Goal: Download file/media

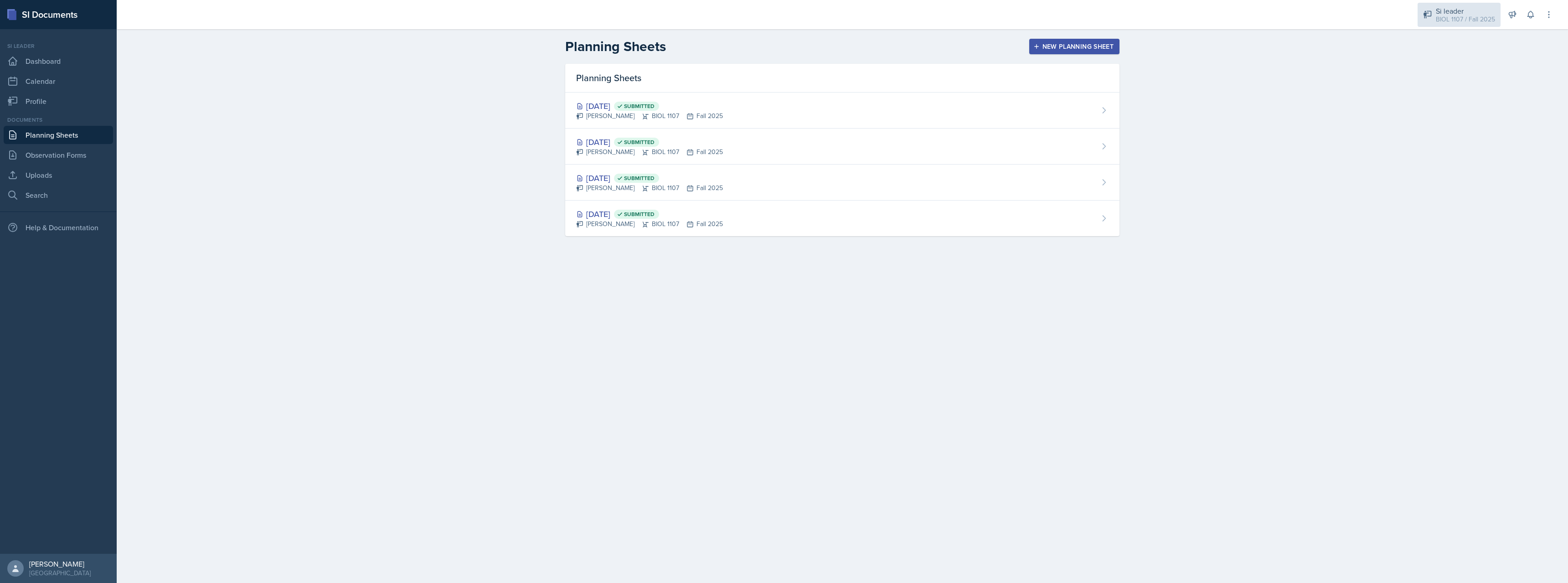
click at [1474, 9] on div "Si leader" at bounding box center [1465, 11] width 59 height 11
click at [1457, 52] on div "BIOL 1107 / Spring 2025" at bounding box center [1464, 50] width 58 height 10
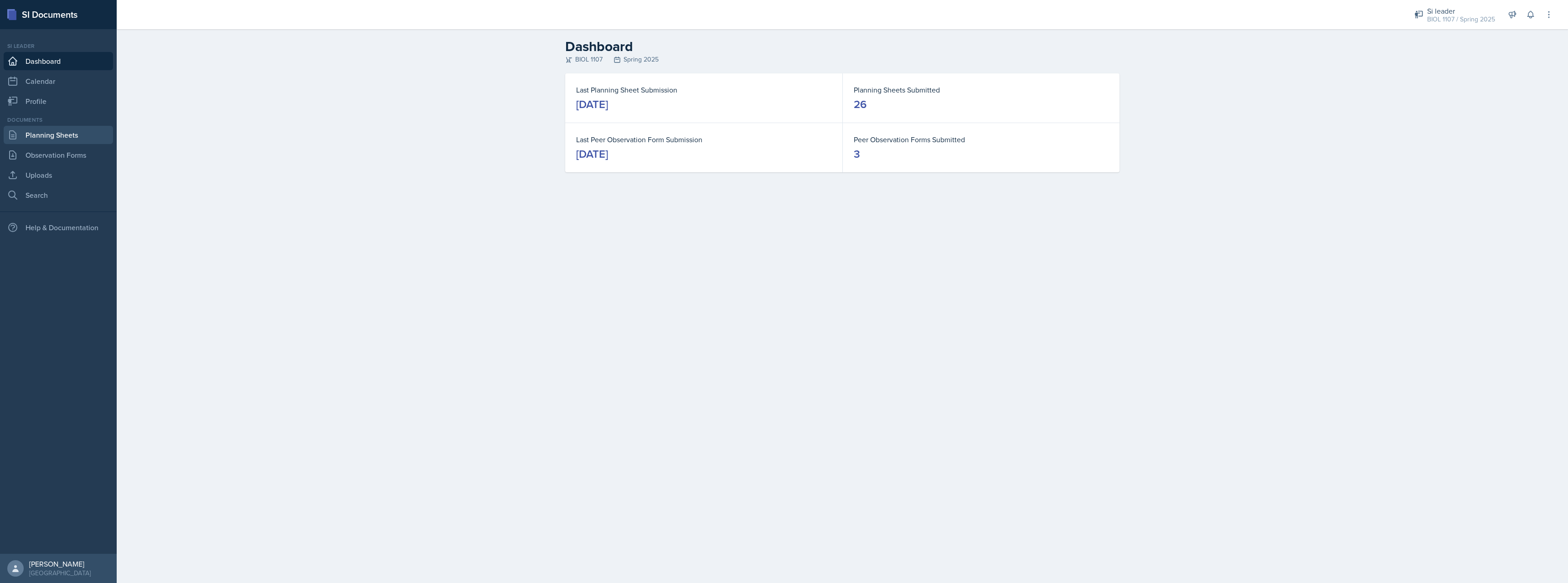
click at [77, 138] on link "Planning Sheets" at bounding box center [58, 135] width 110 height 18
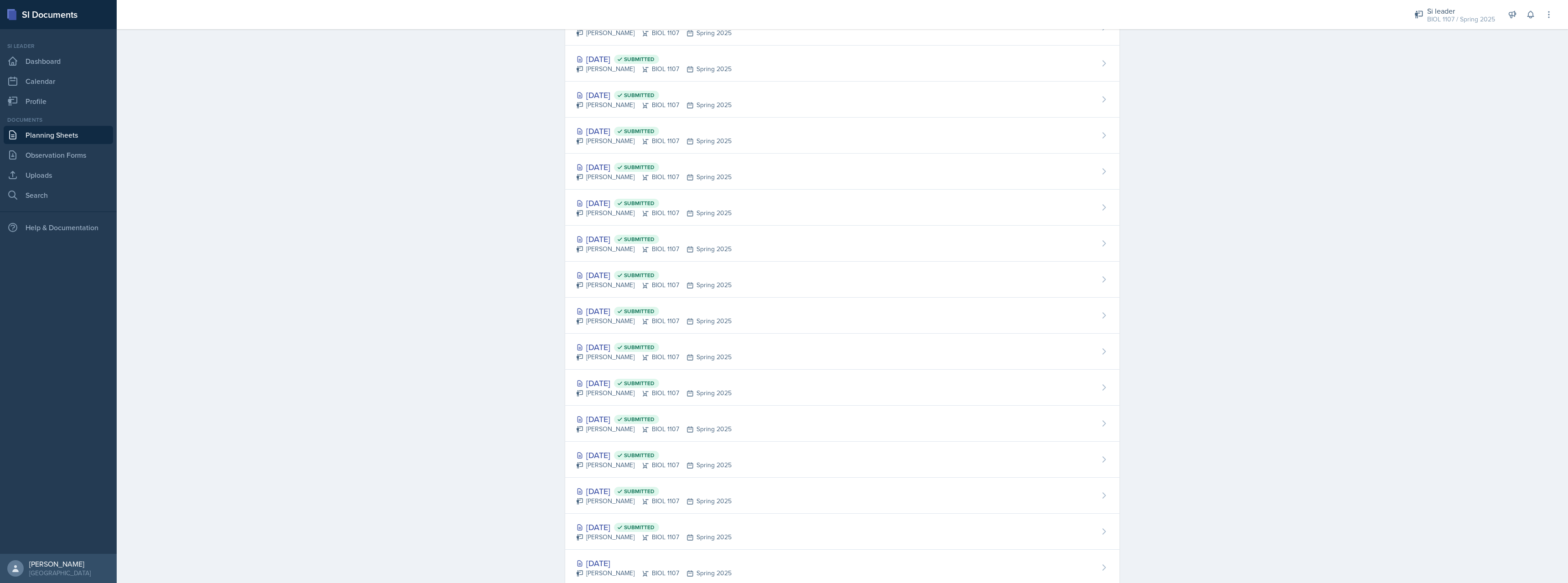
scroll to position [503, 0]
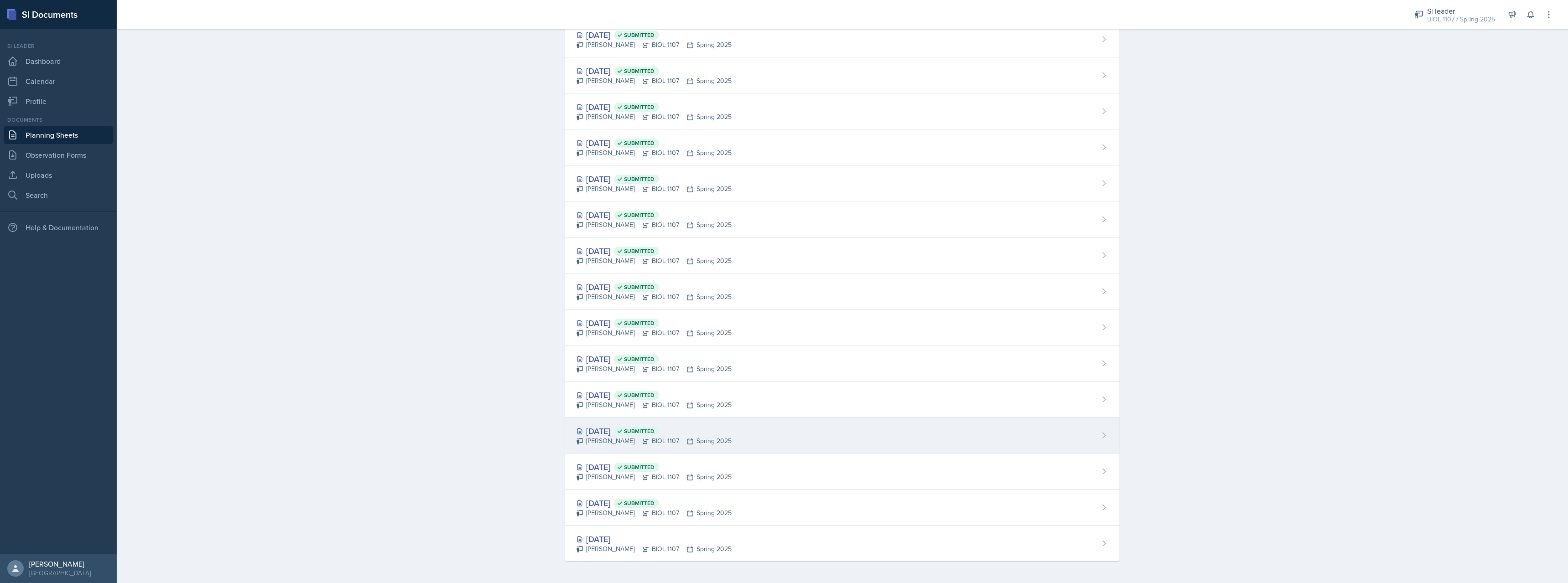
click at [608, 427] on div "[DATE] Submitted" at bounding box center [654, 431] width 155 height 12
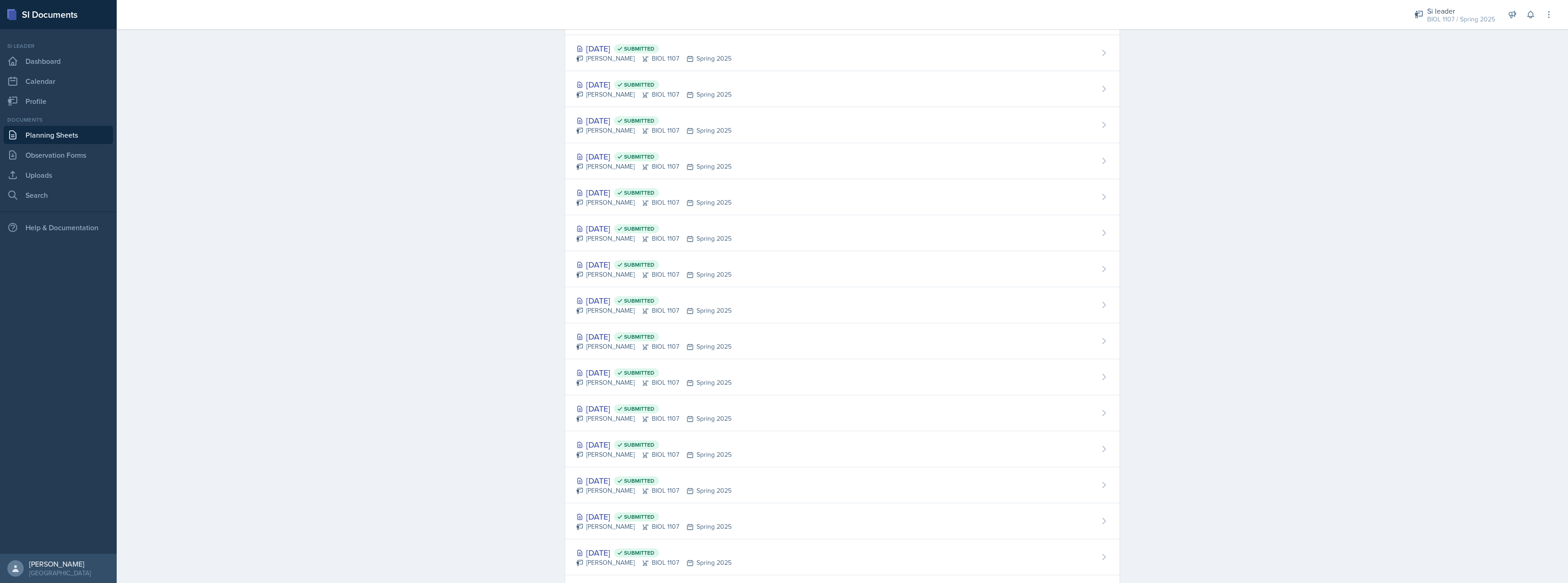
scroll to position [503, 0]
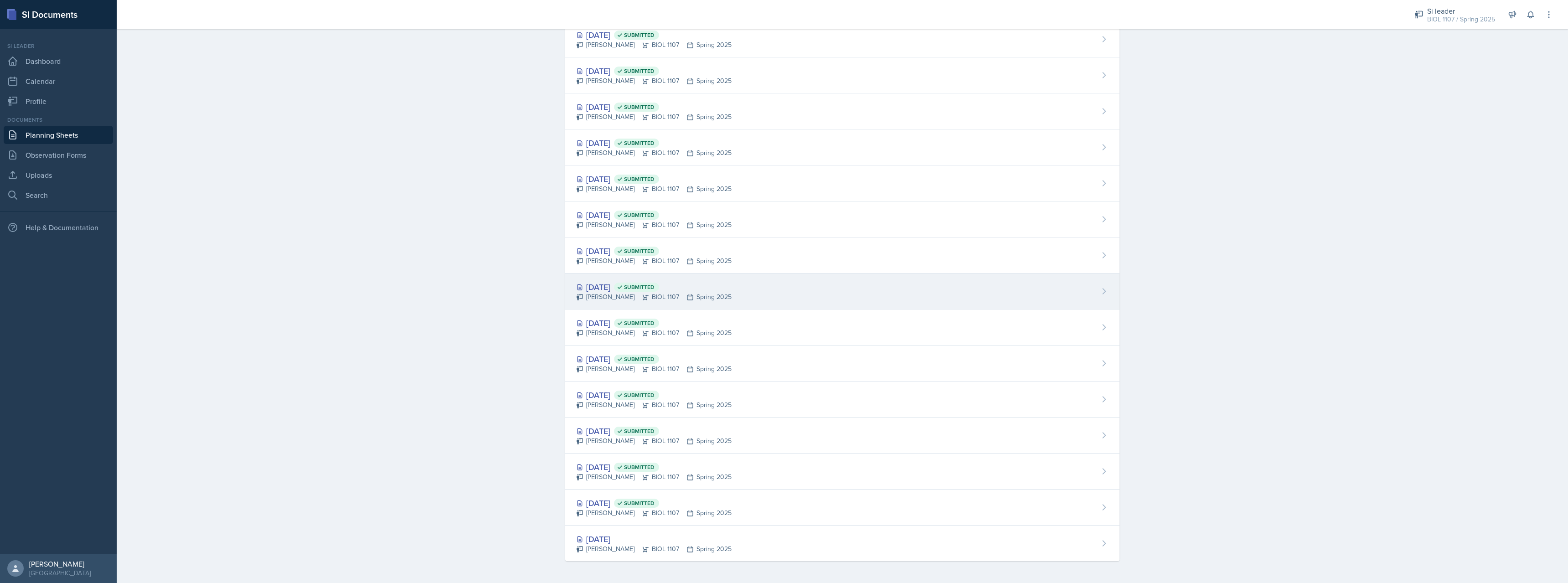
click at [618, 287] on div "[DATE] Submitted" at bounding box center [654, 287] width 155 height 12
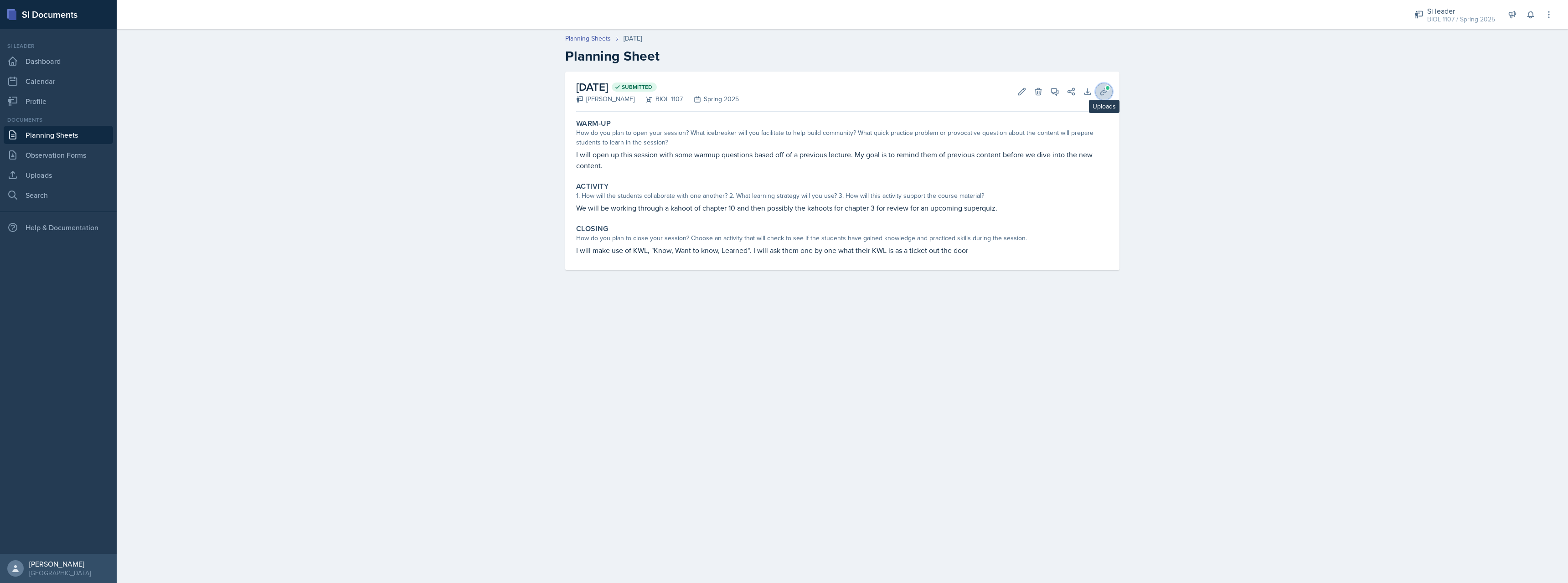
click at [1110, 96] on button "Uploads" at bounding box center [1104, 91] width 16 height 16
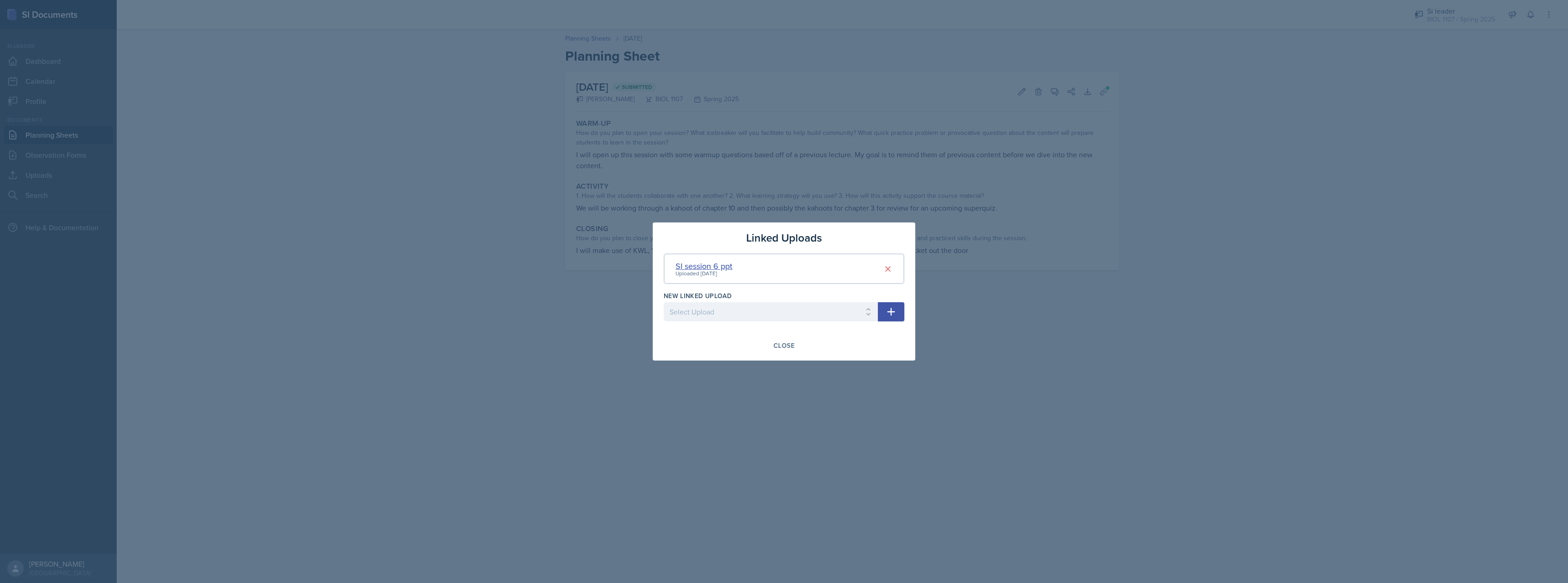
click at [710, 265] on div "SI session 6 ppt" at bounding box center [704, 266] width 57 height 12
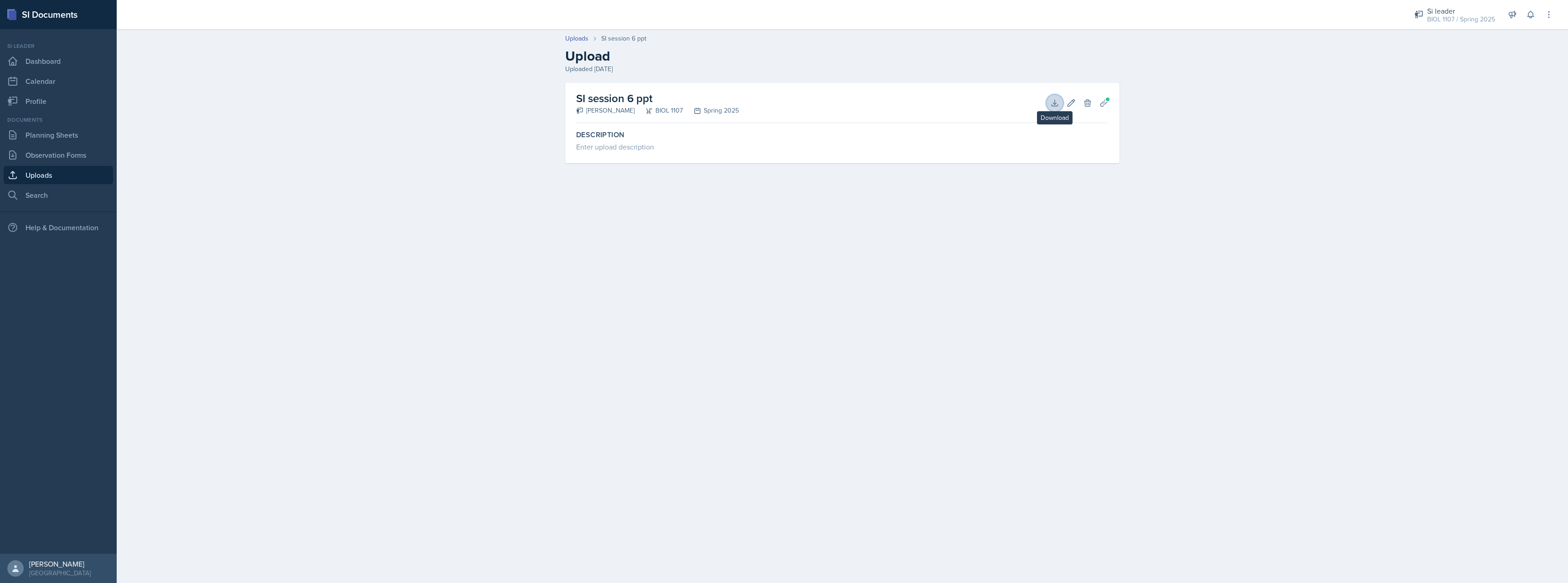
click at [1060, 103] on button "Download" at bounding box center [1054, 103] width 16 height 16
click at [55, 150] on link "Observation Forms" at bounding box center [58, 155] width 110 height 18
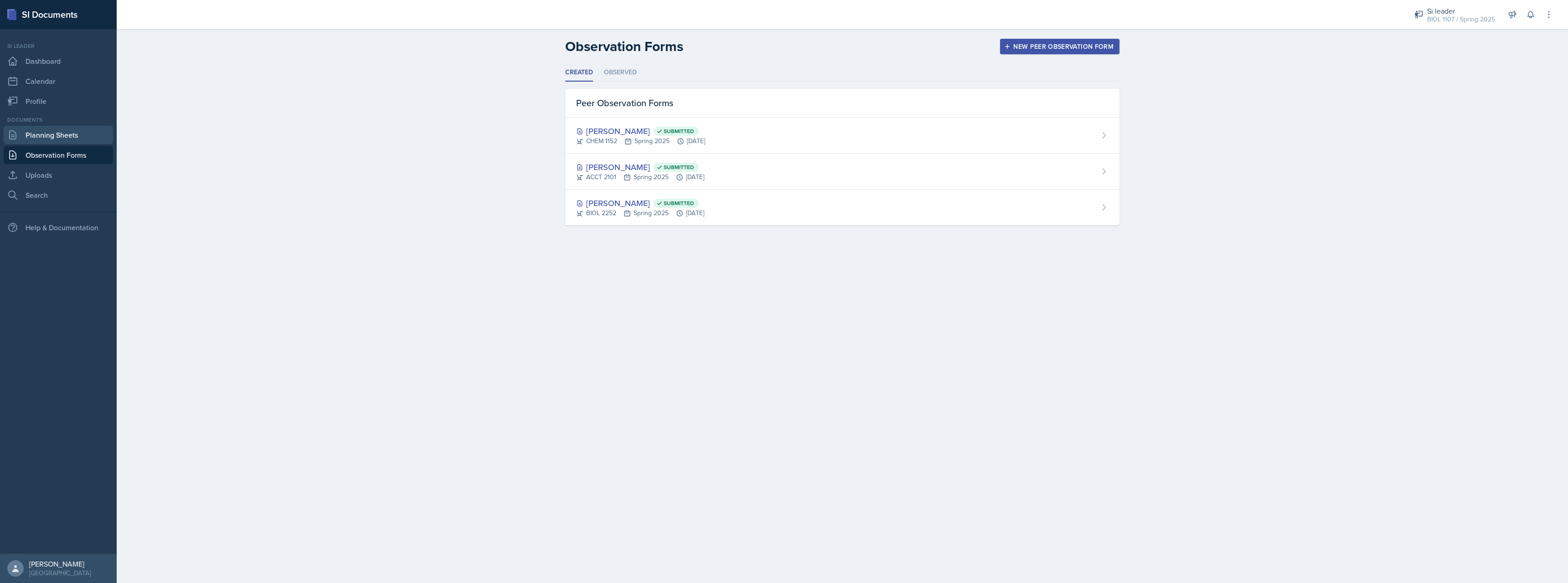
click at [65, 130] on link "Planning Sheets" at bounding box center [58, 135] width 110 height 18
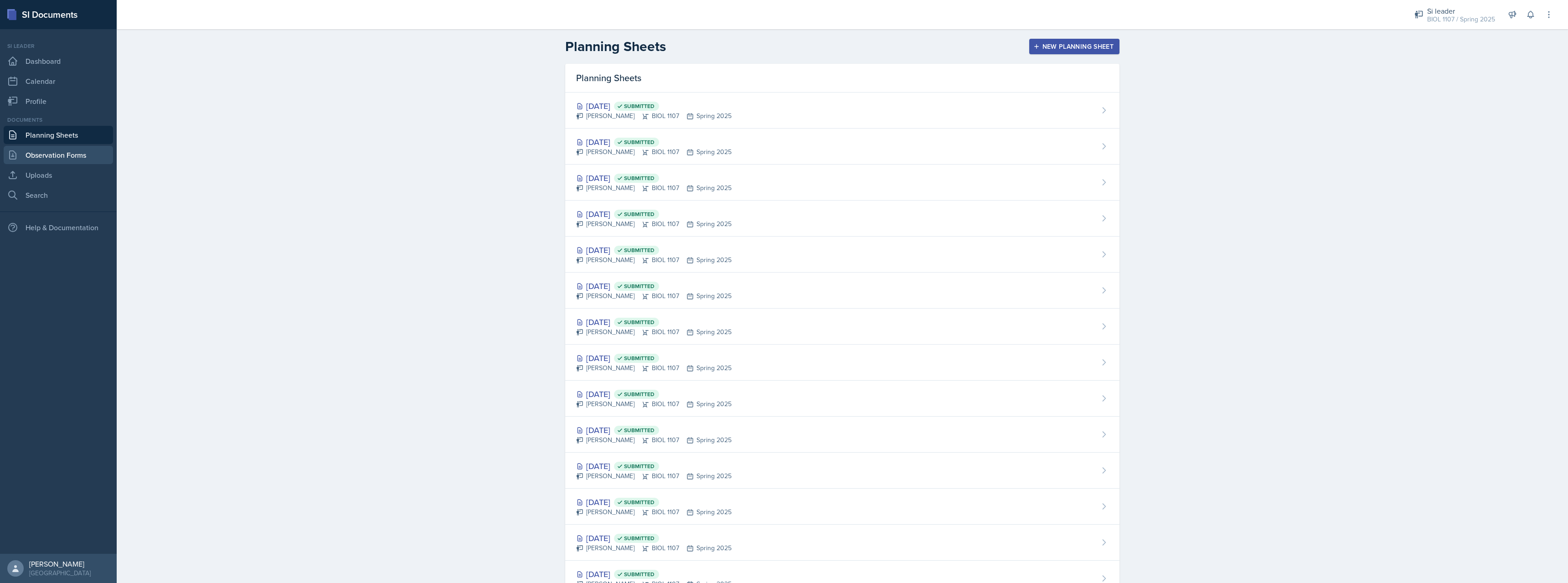
click at [69, 156] on link "Observation Forms" at bounding box center [58, 155] width 110 height 18
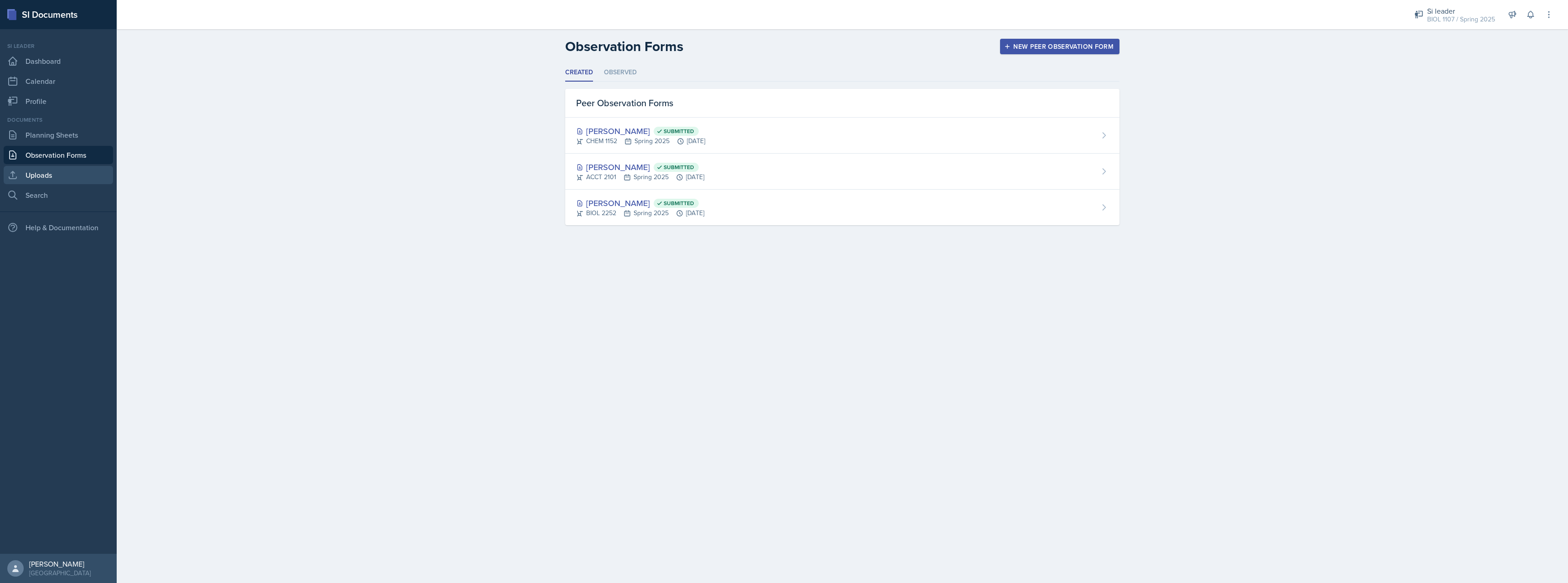
click at [57, 183] on link "Uploads" at bounding box center [58, 175] width 110 height 18
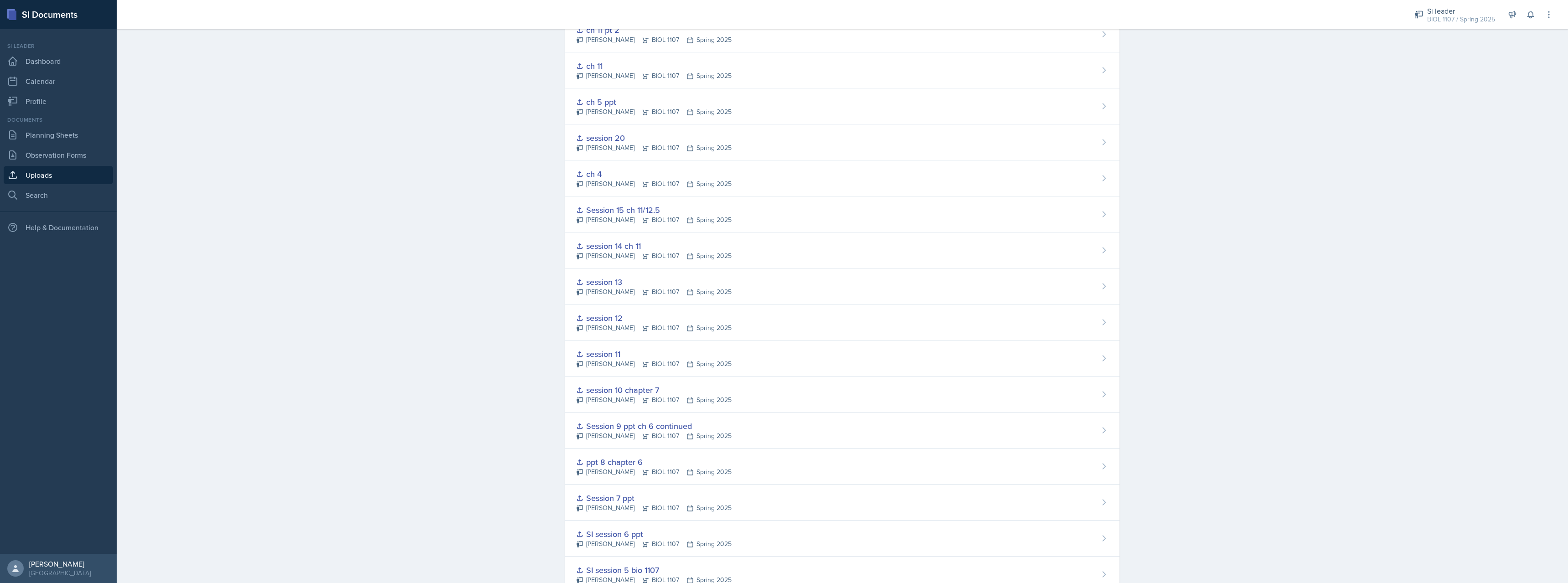
scroll to position [301, 0]
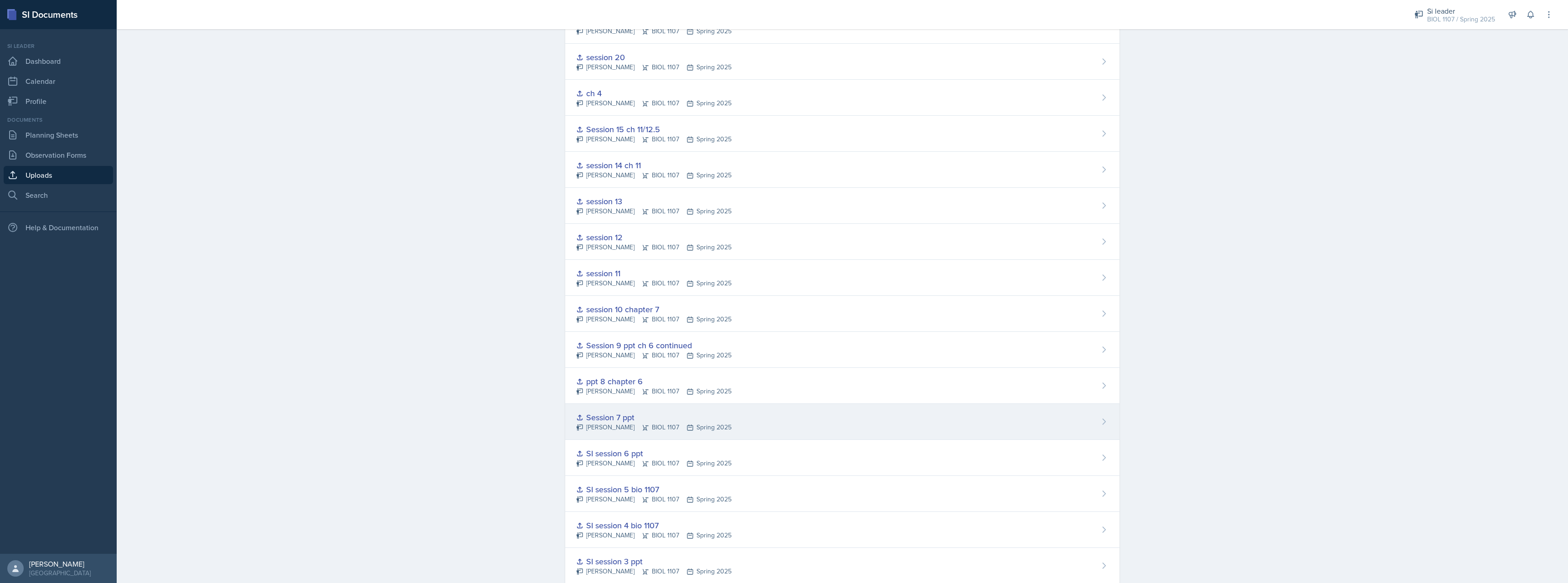
click at [612, 416] on div "Session 7 ppt" at bounding box center [654, 417] width 155 height 12
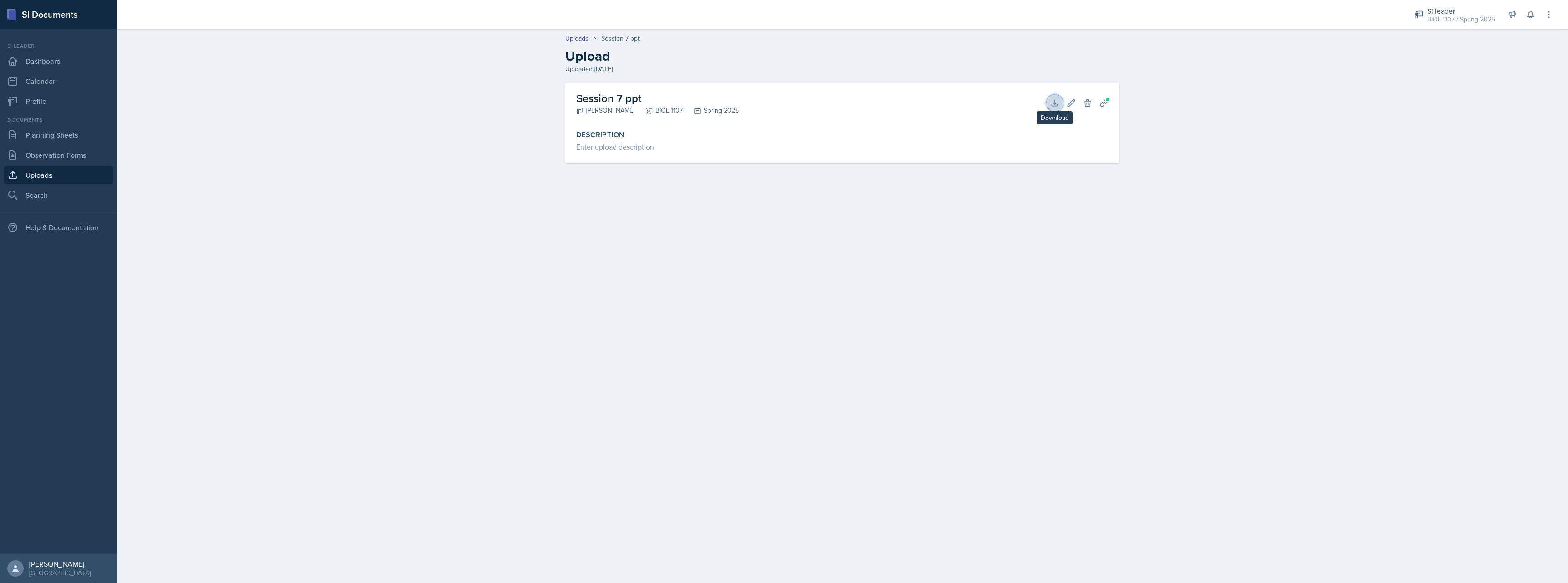
click at [1050, 102] on icon at bounding box center [1054, 103] width 9 height 9
click at [291, 161] on div "Uploads Session 7 ppt Upload Uploaded [DATE] Session 7 ppt [PERSON_NAME] BIOL 1…" at bounding box center [842, 105] width 1451 height 161
